Goal: Task Accomplishment & Management: Use online tool/utility

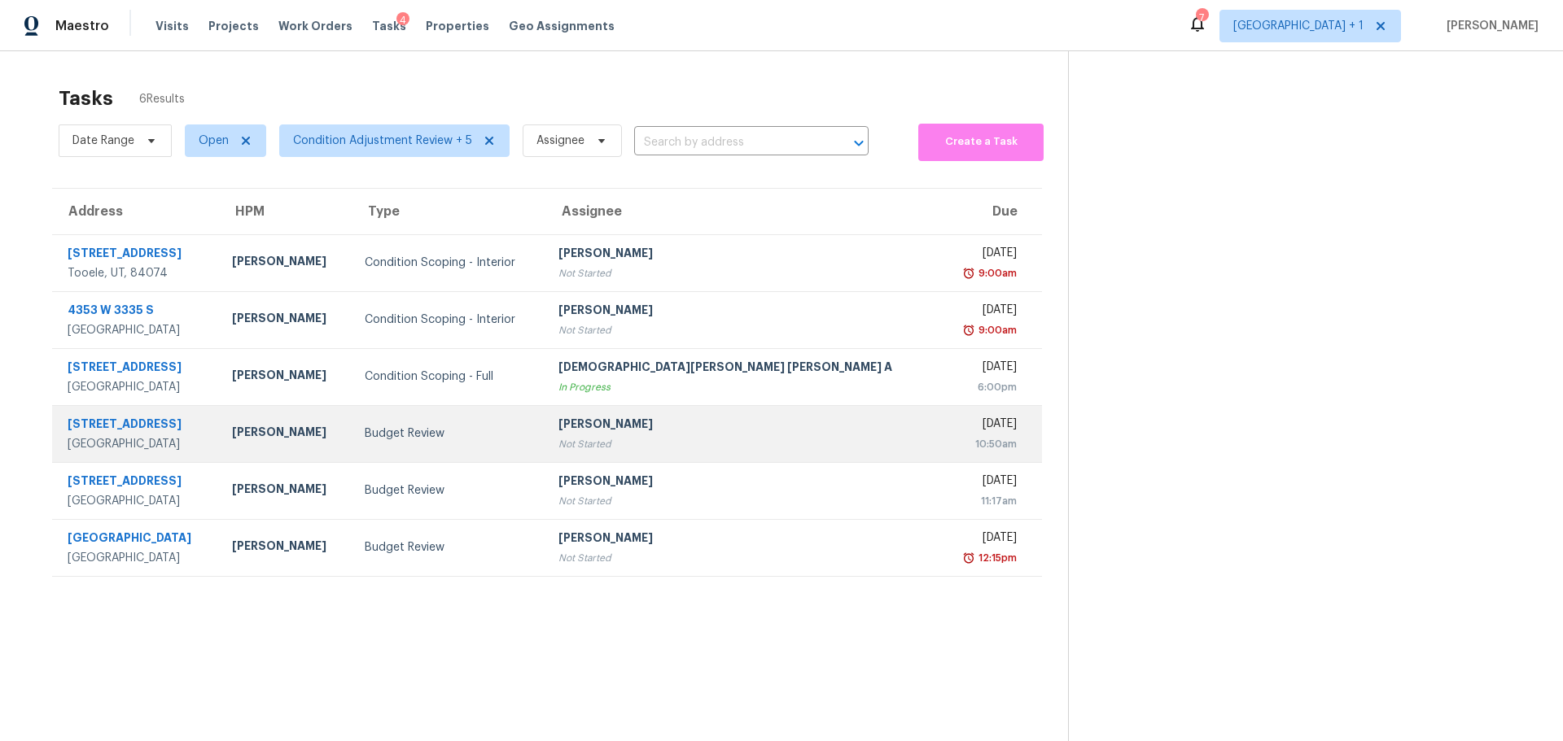
click at [435, 446] on td "Budget Review" at bounding box center [449, 433] width 194 height 57
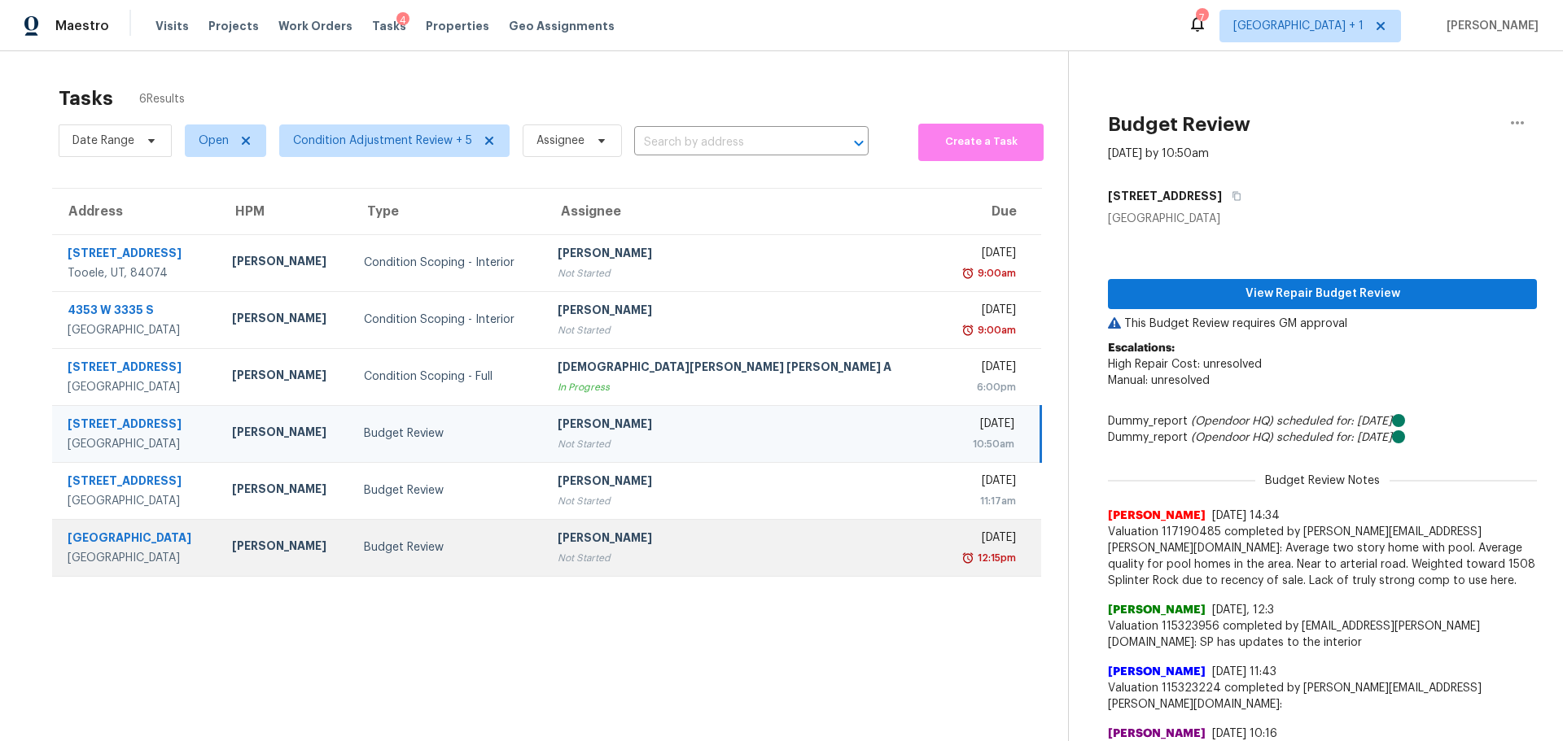
click at [811, 560] on div "Not Started" at bounding box center [742, 558] width 368 height 16
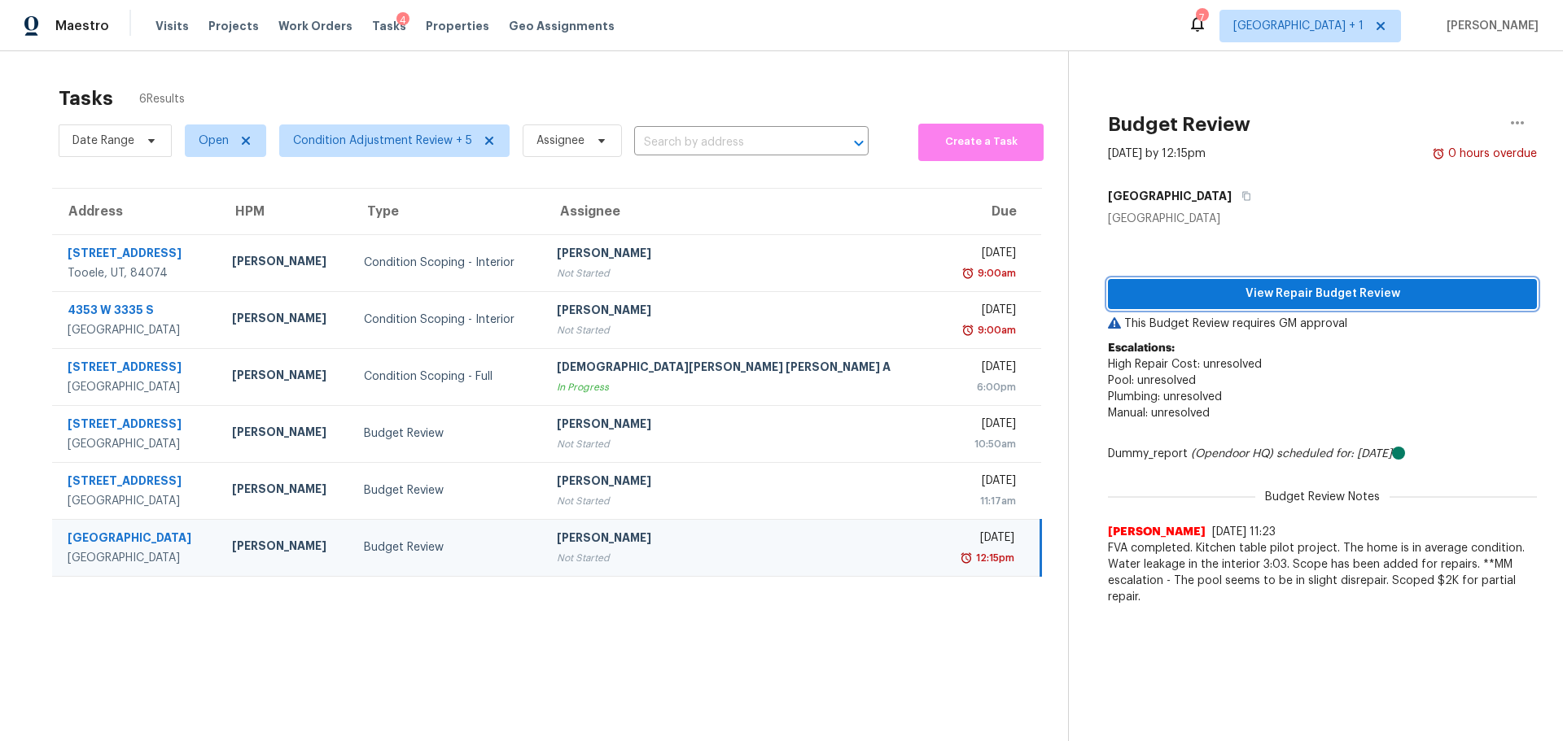
click at [1331, 286] on span "View Repair Budget Review" at bounding box center [1322, 294] width 403 height 20
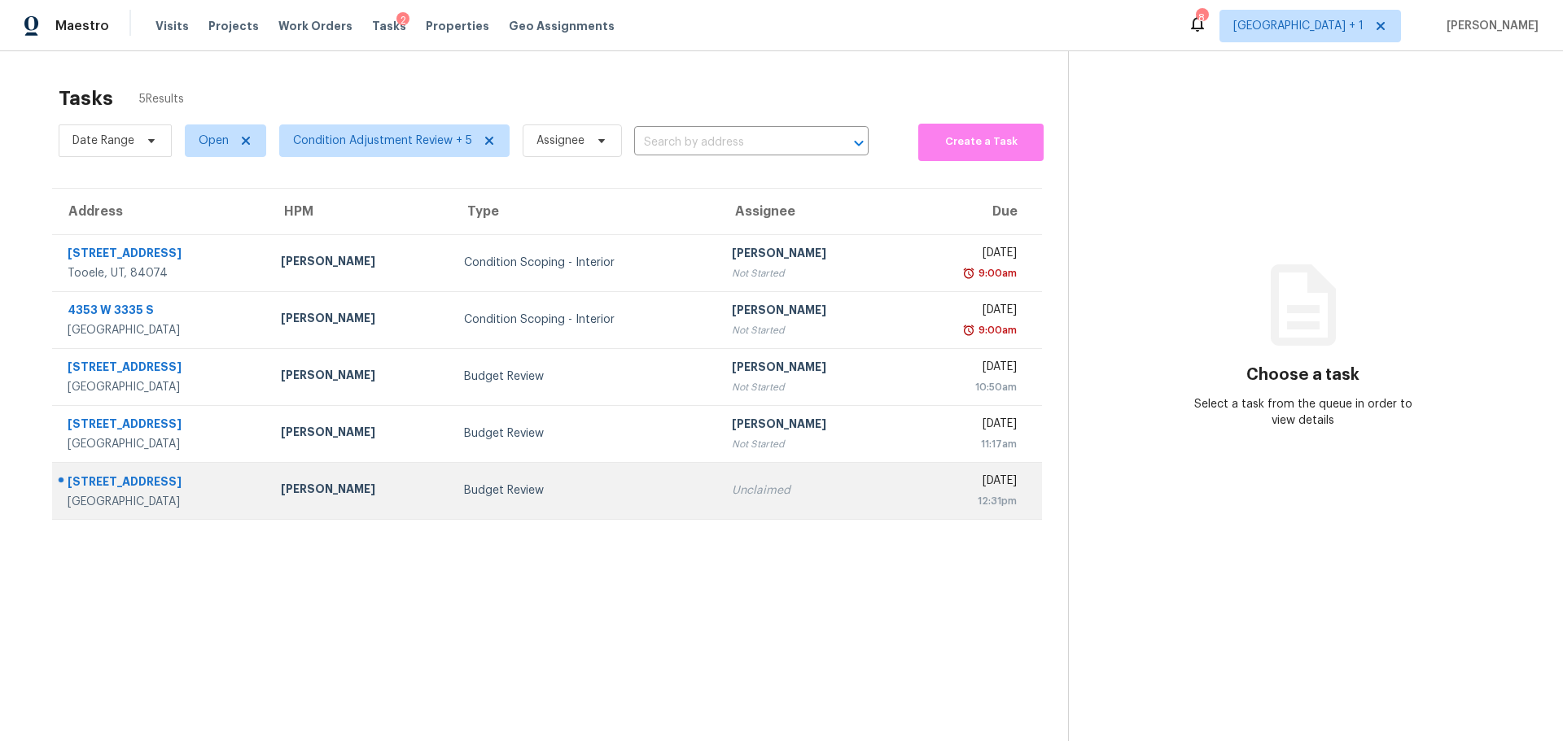
click at [626, 493] on div "Budget Review" at bounding box center [585, 491] width 242 height 16
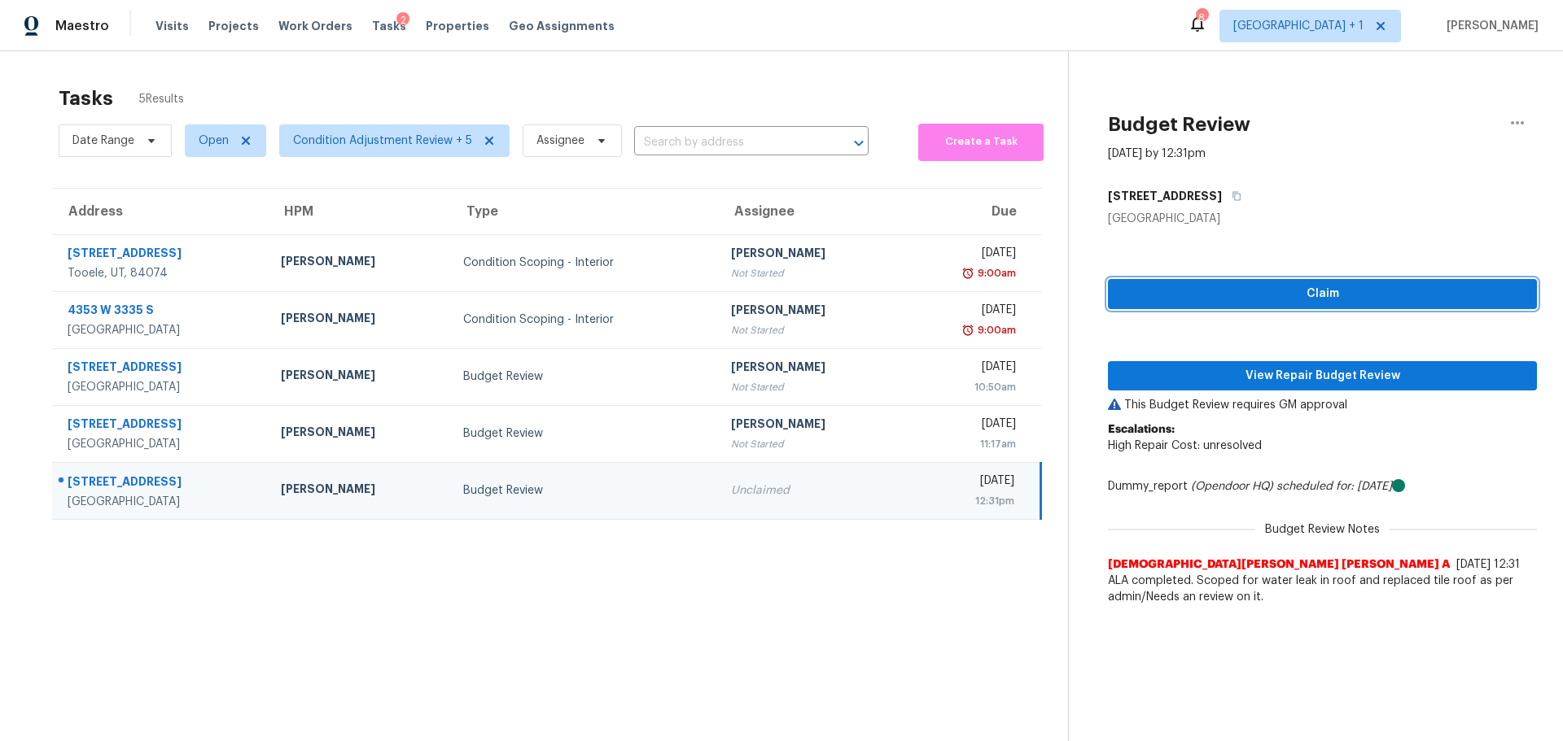
click at [1235, 295] on span "Claim" at bounding box center [1322, 294] width 403 height 20
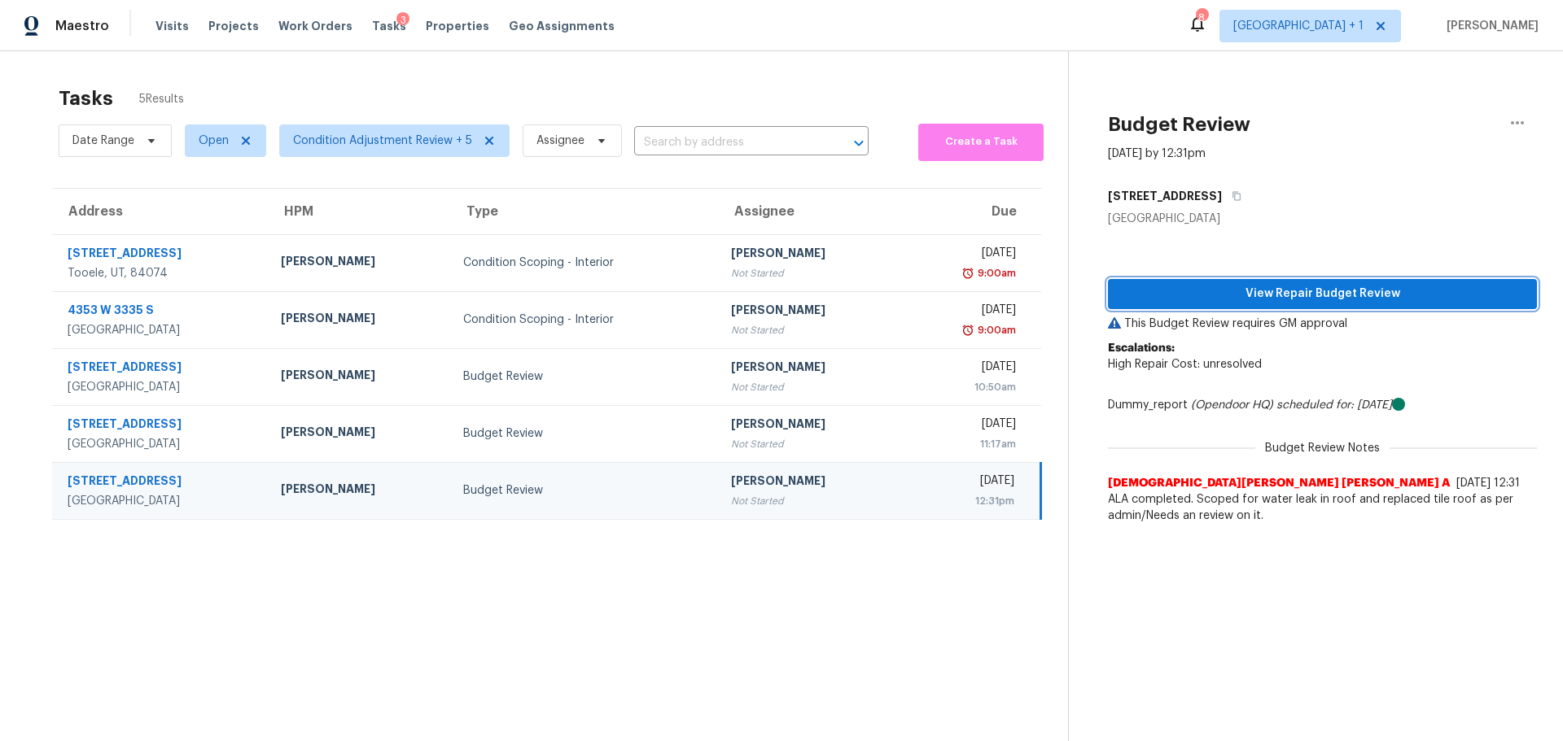
click at [1228, 296] on span "View Repair Budget Review" at bounding box center [1322, 294] width 403 height 20
